Goal: Information Seeking & Learning: Learn about a topic

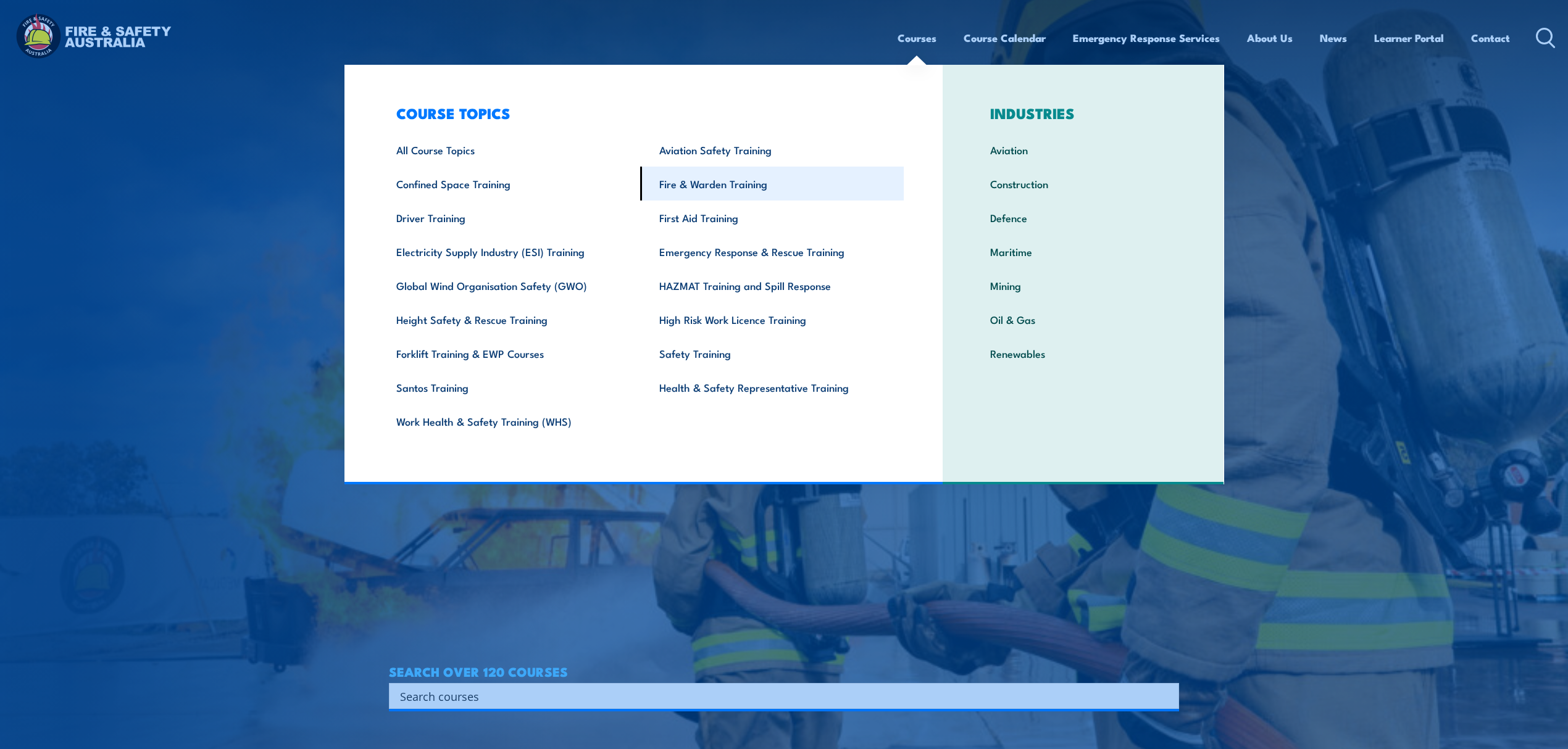
click at [753, 189] on link "Fire & Warden Training" at bounding box center [771, 183] width 264 height 34
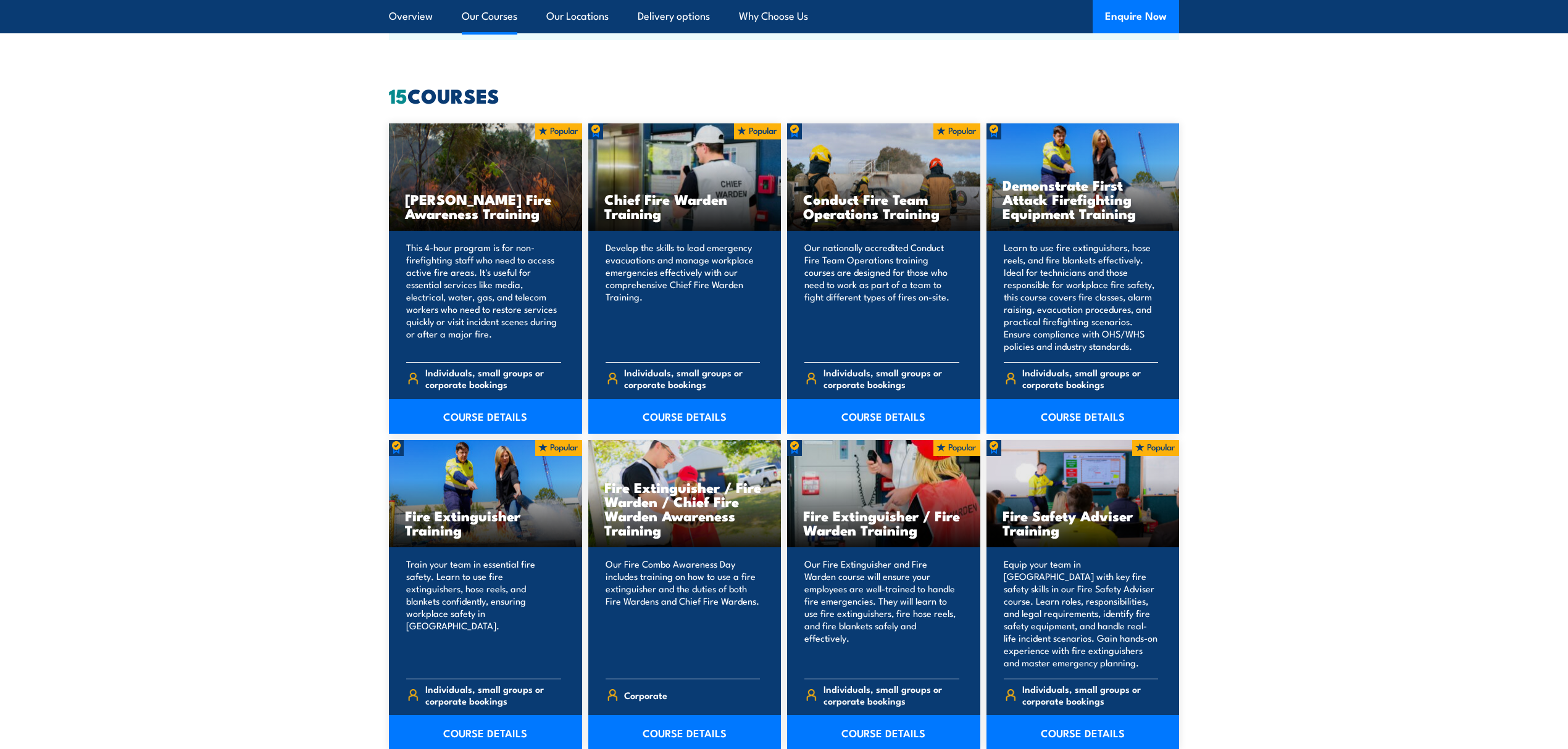
scroll to position [987, 0]
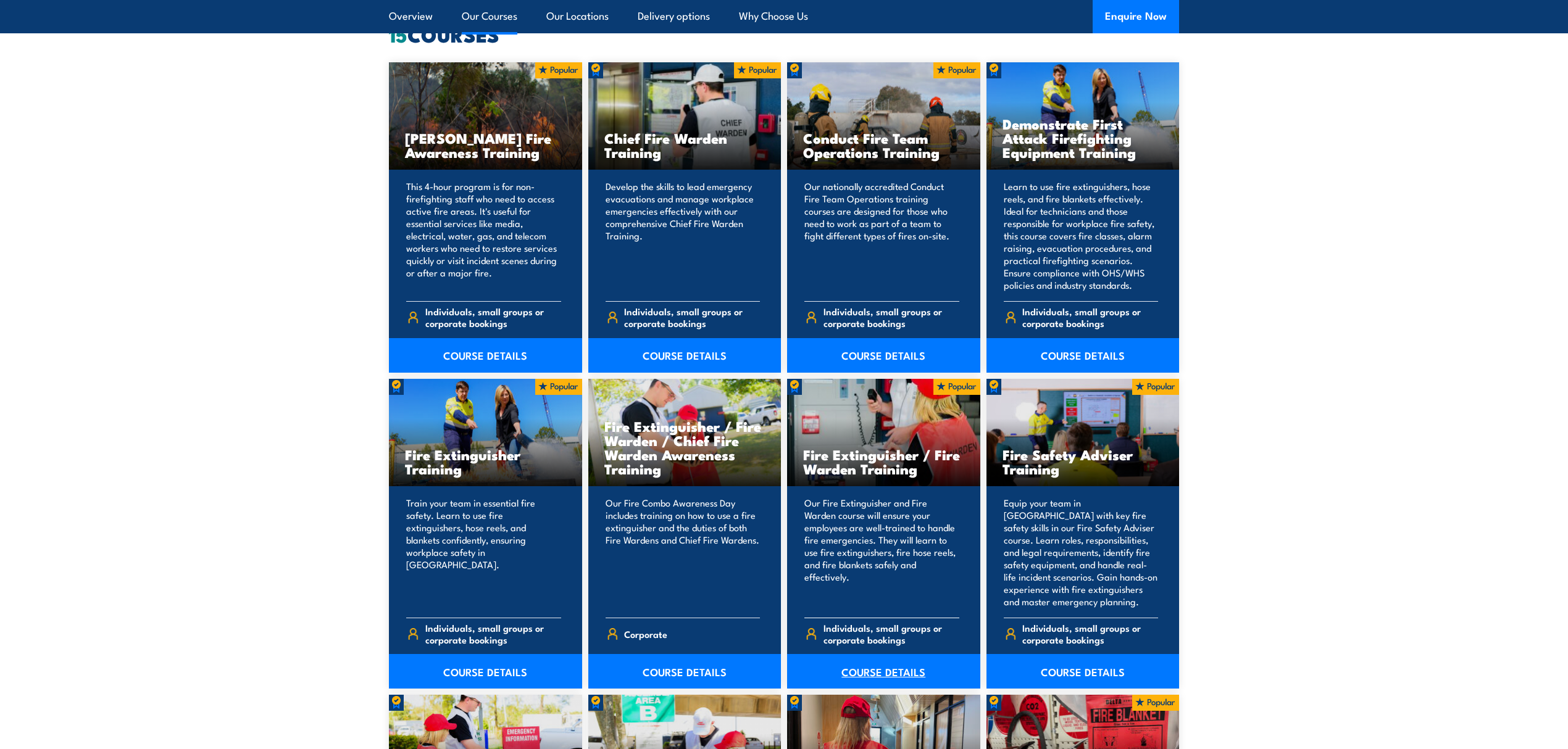
click at [893, 664] on link "COURSE DETAILS" at bounding box center [884, 671] width 193 height 35
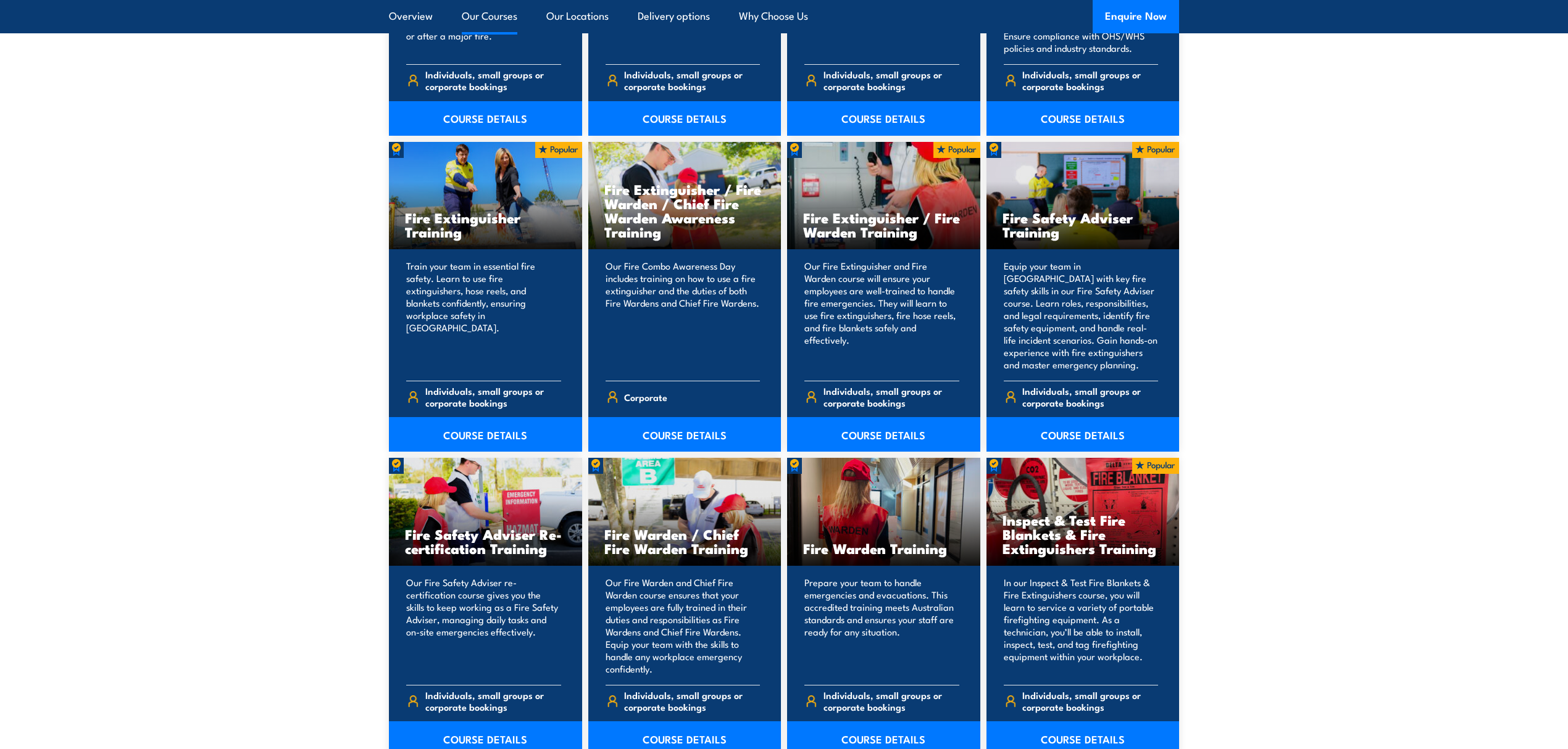
scroll to position [1234, 0]
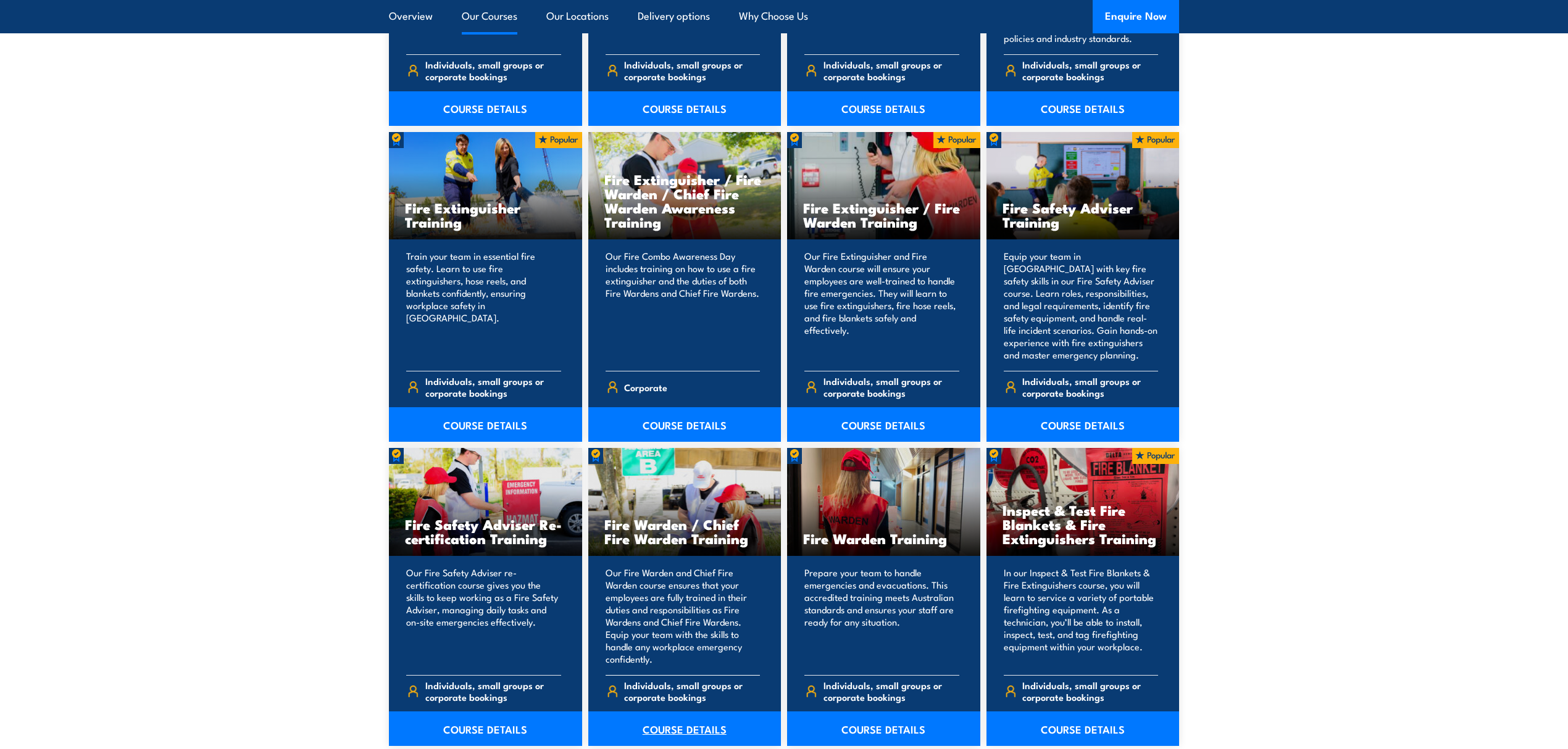
click at [687, 723] on link "COURSE DETAILS" at bounding box center [685, 728] width 193 height 35
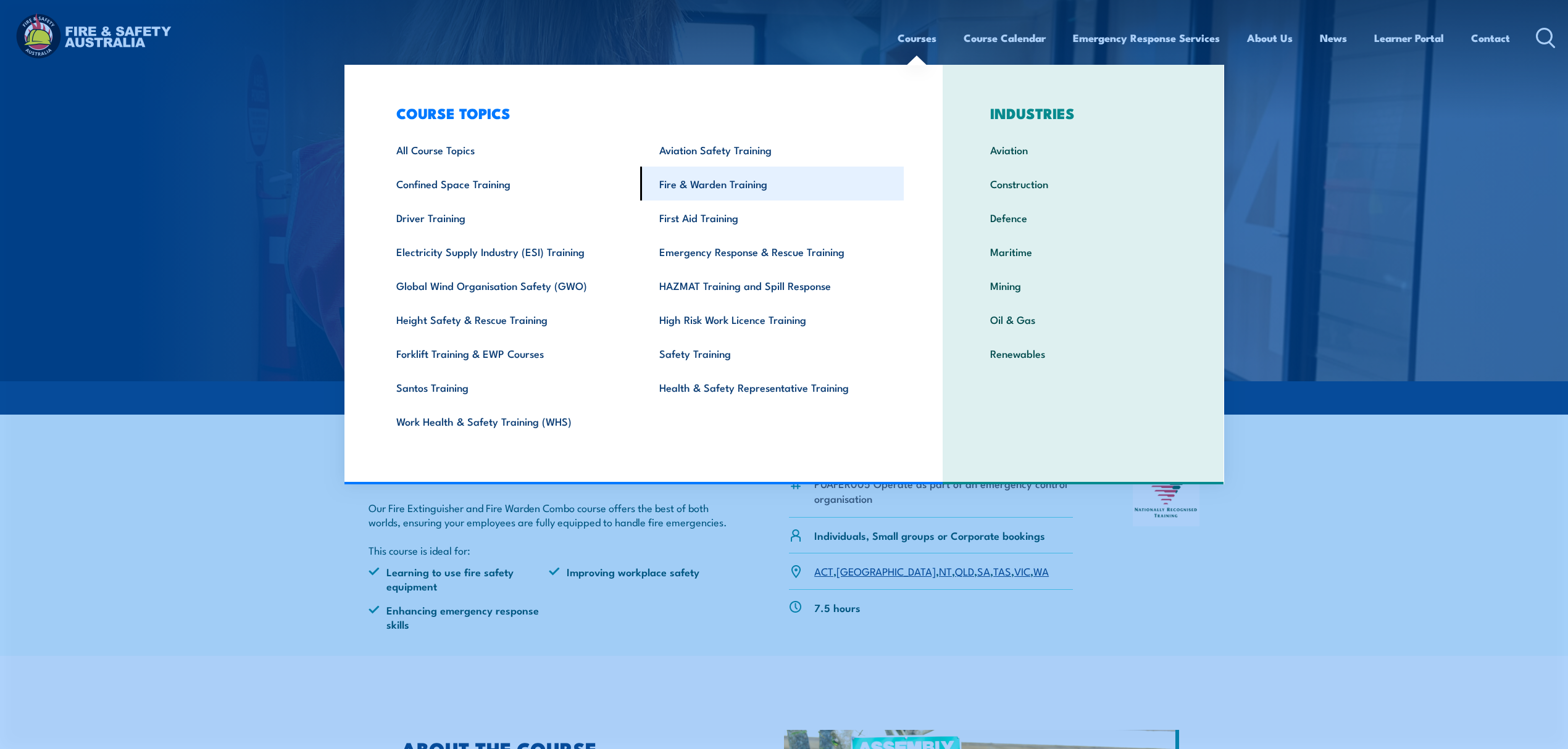
click at [783, 179] on link "Fire & Warden Training" at bounding box center [771, 183] width 264 height 34
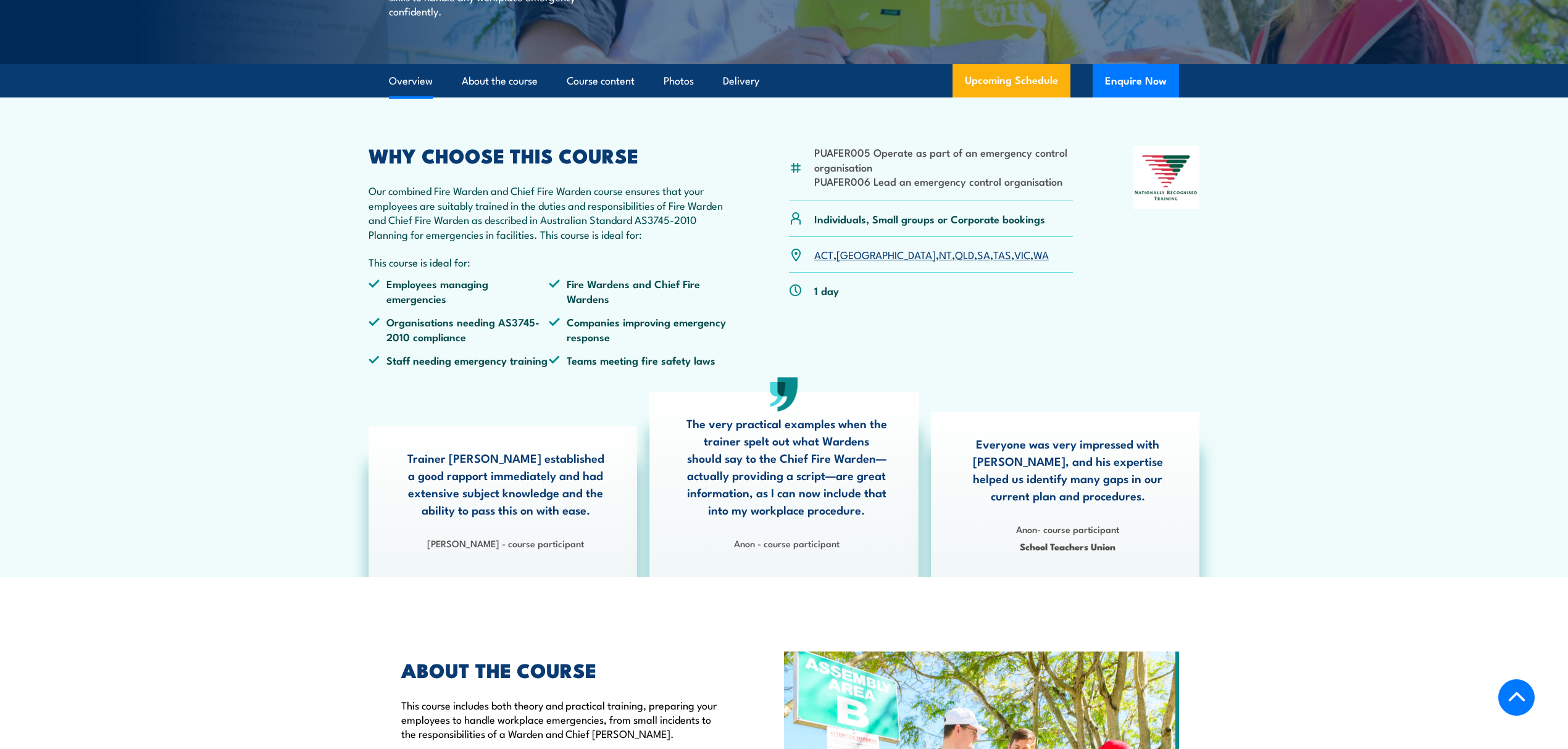
scroll to position [329, 0]
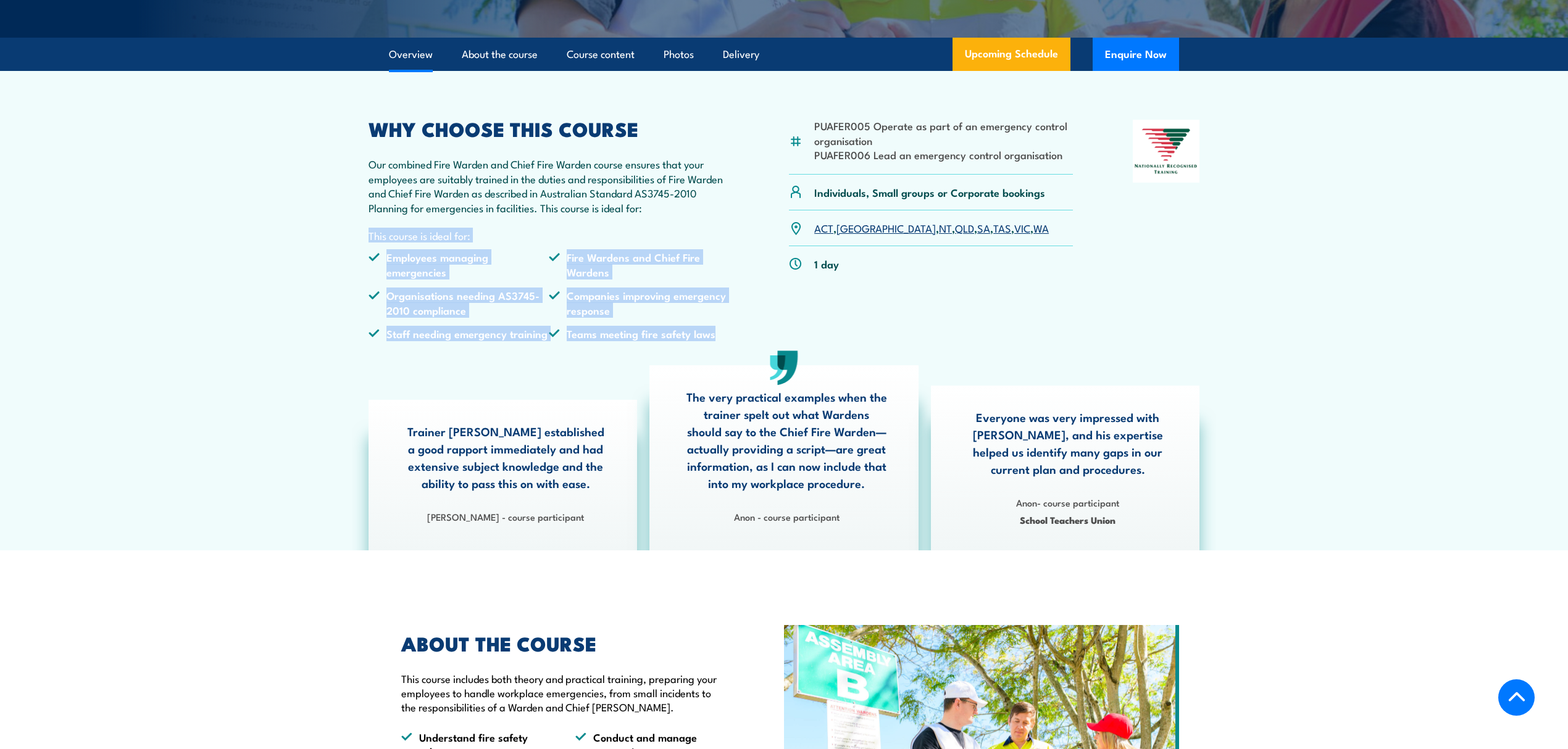
drag, startPoint x: 737, startPoint y: 363, endPoint x: 364, endPoint y: 263, distance: 386.2
click at [364, 263] on article "PUAFER005 Operate as part of an emergency control organisation PUAFER006 Lead a…" at bounding box center [784, 311] width 864 height 479
click at [452, 316] on li "Organisations needing AS3745-2010 compliance" at bounding box center [458, 303] width 181 height 29
drag, startPoint x: 731, startPoint y: 359, endPoint x: 362, endPoint y: 264, distance: 381.0
click at [362, 264] on article "PUAFER005 Operate as part of an emergency control organisation PUAFER006 Lead a…" at bounding box center [784, 311] width 864 height 479
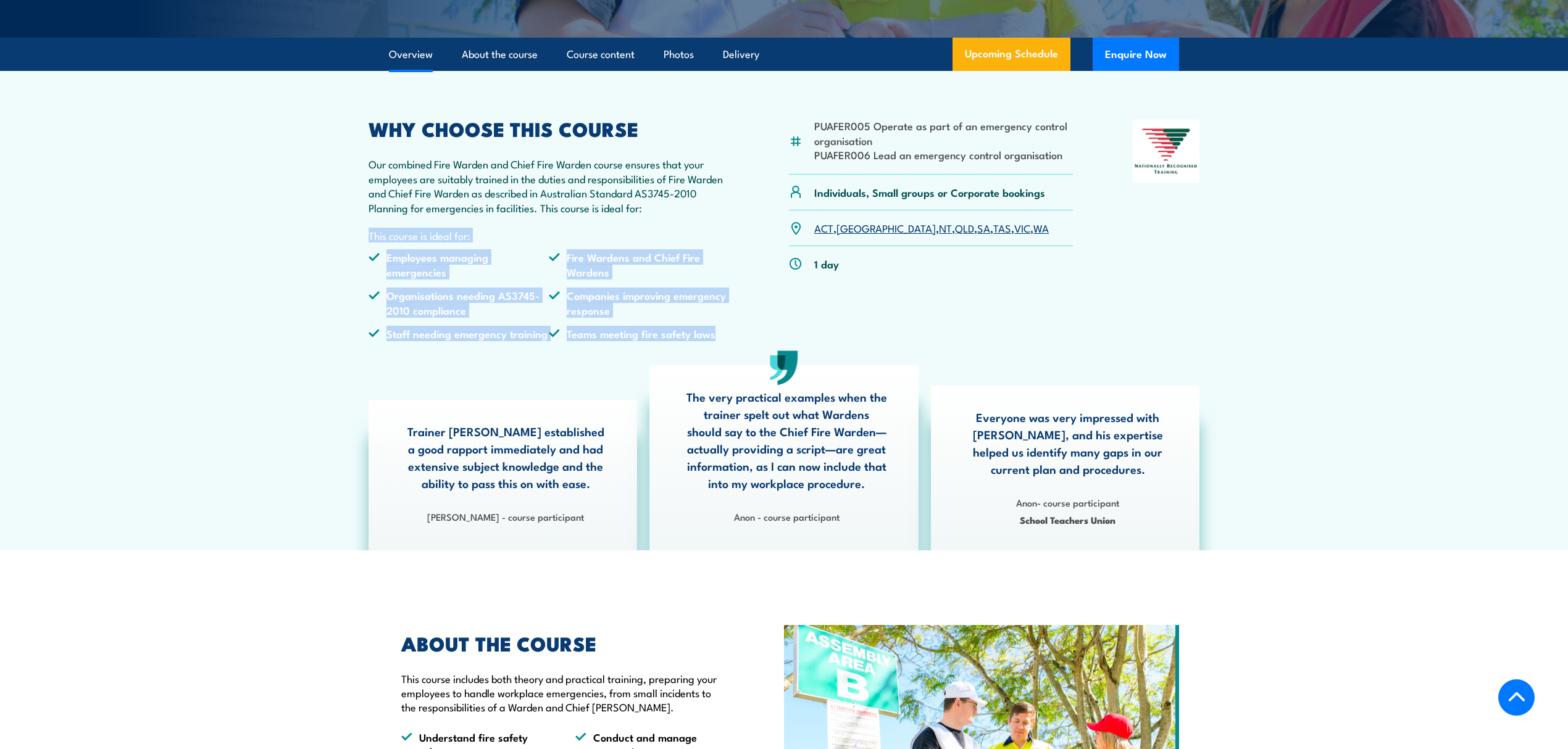
click at [362, 264] on article "PUAFER005 Operate as part of an emergency control organisation PUAFER006 Lead a…" at bounding box center [784, 311] width 864 height 479
